Goal: Communication & Community: Connect with others

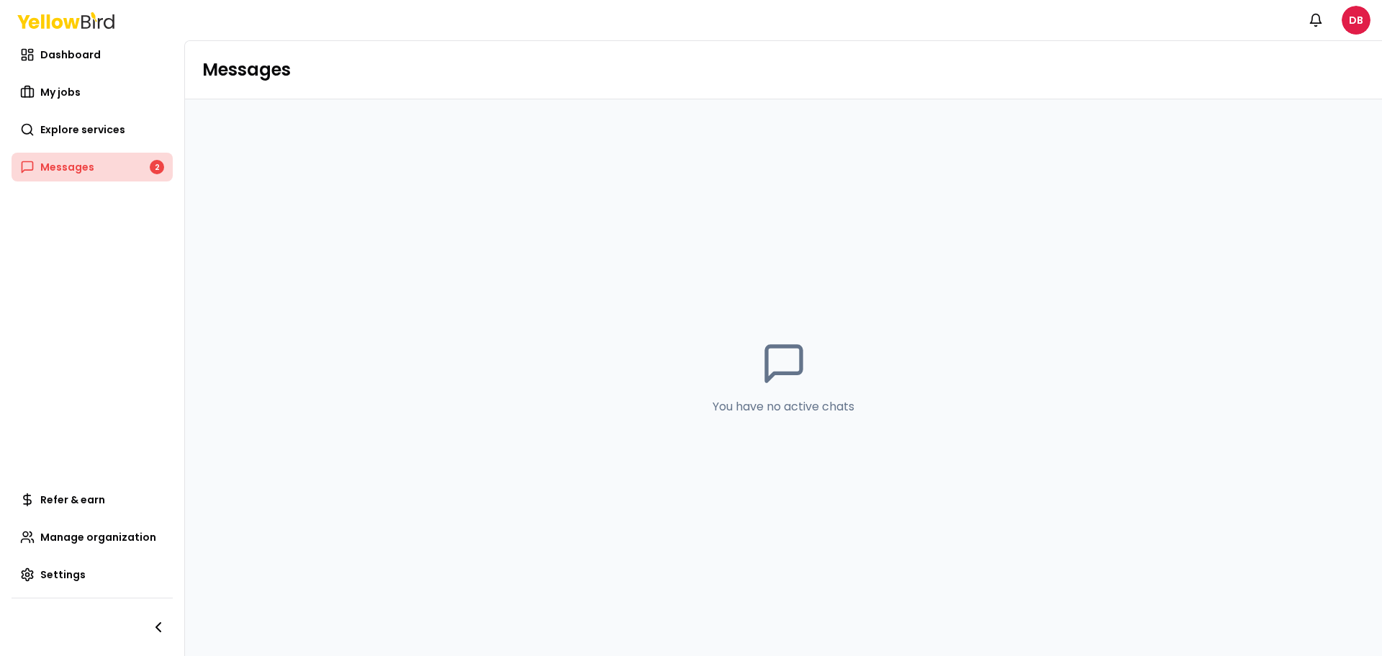
click at [83, 171] on span "Messages" at bounding box center [67, 167] width 54 height 14
click at [56, 168] on span "Messages" at bounding box center [67, 167] width 54 height 14
